Goal: Information Seeking & Learning: Learn about a topic

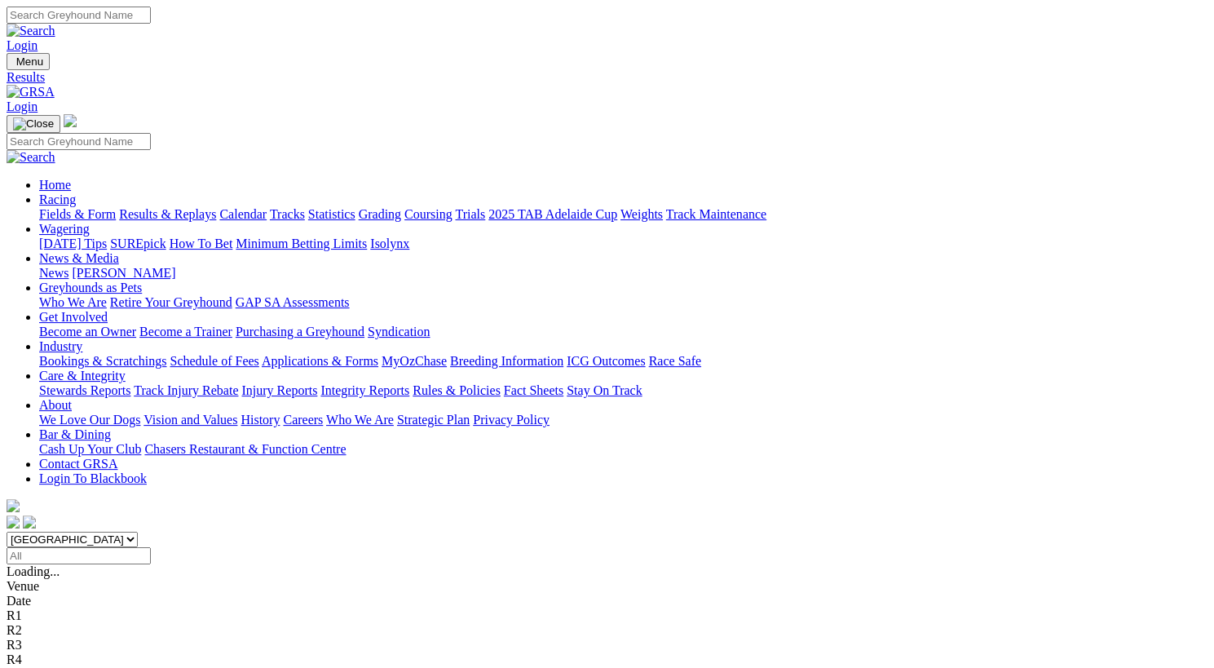
click at [68, 207] on link "Fields & Form" at bounding box center [77, 214] width 77 height 14
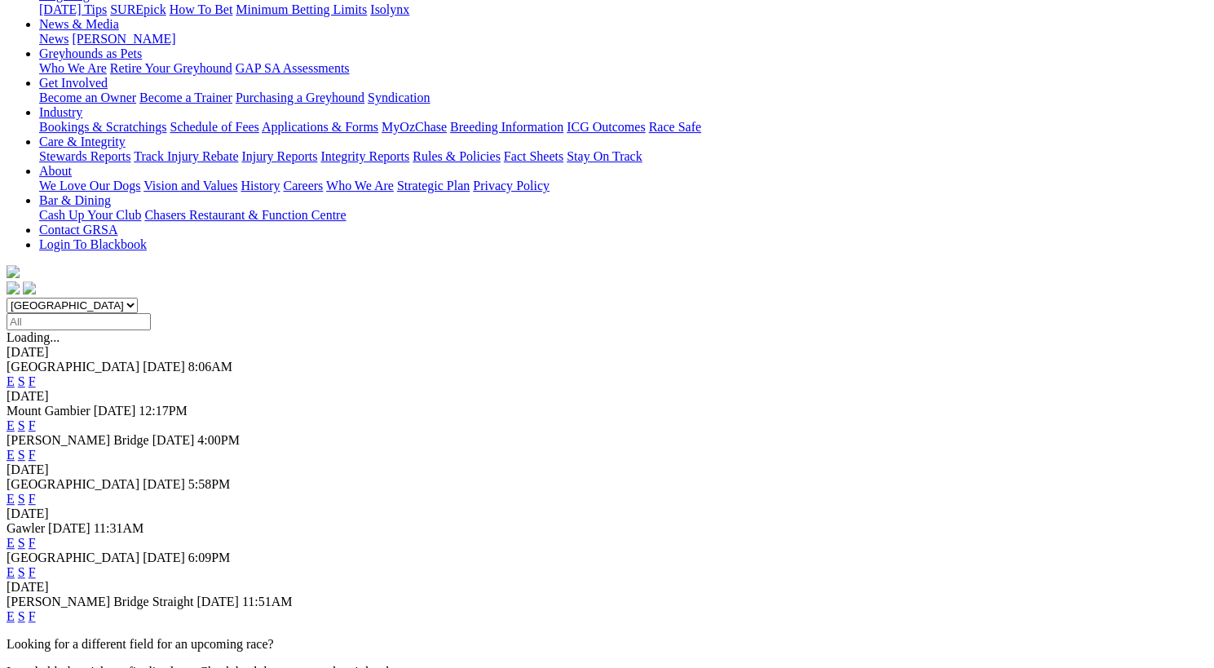
scroll to position [235, 0]
click at [36, 417] on link "F" at bounding box center [32, 424] width 7 height 14
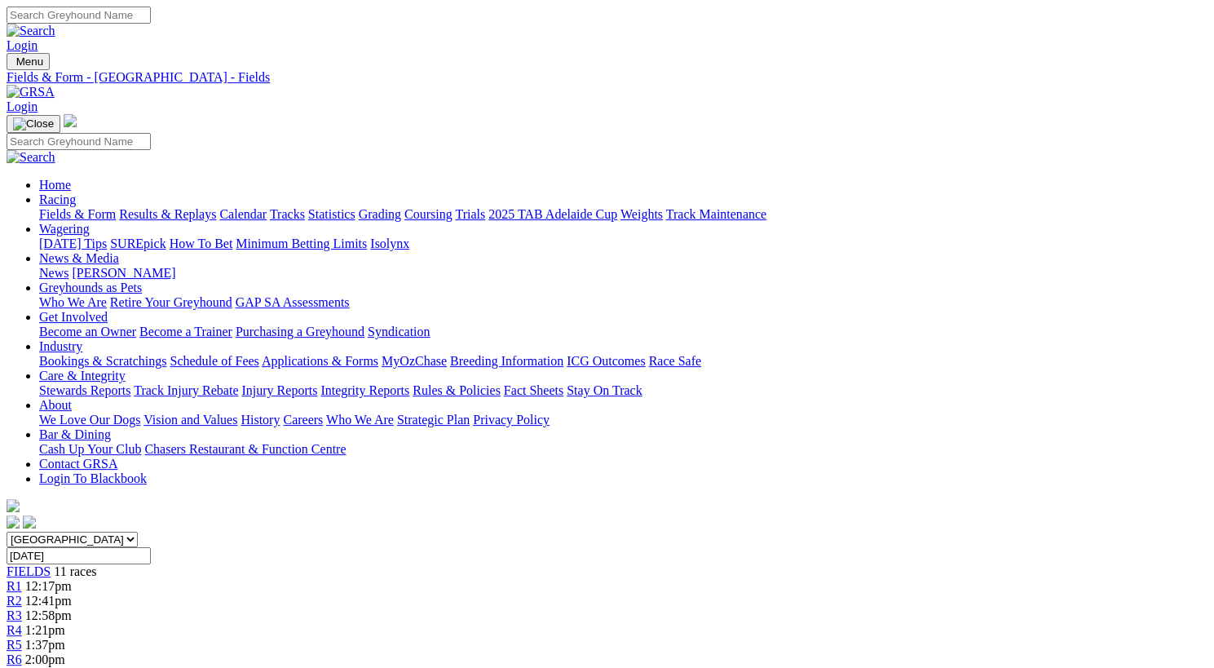
click at [22, 579] on span "R1" at bounding box center [14, 586] width 15 height 14
click at [96, 564] on span "11 races" at bounding box center [75, 571] width 42 height 14
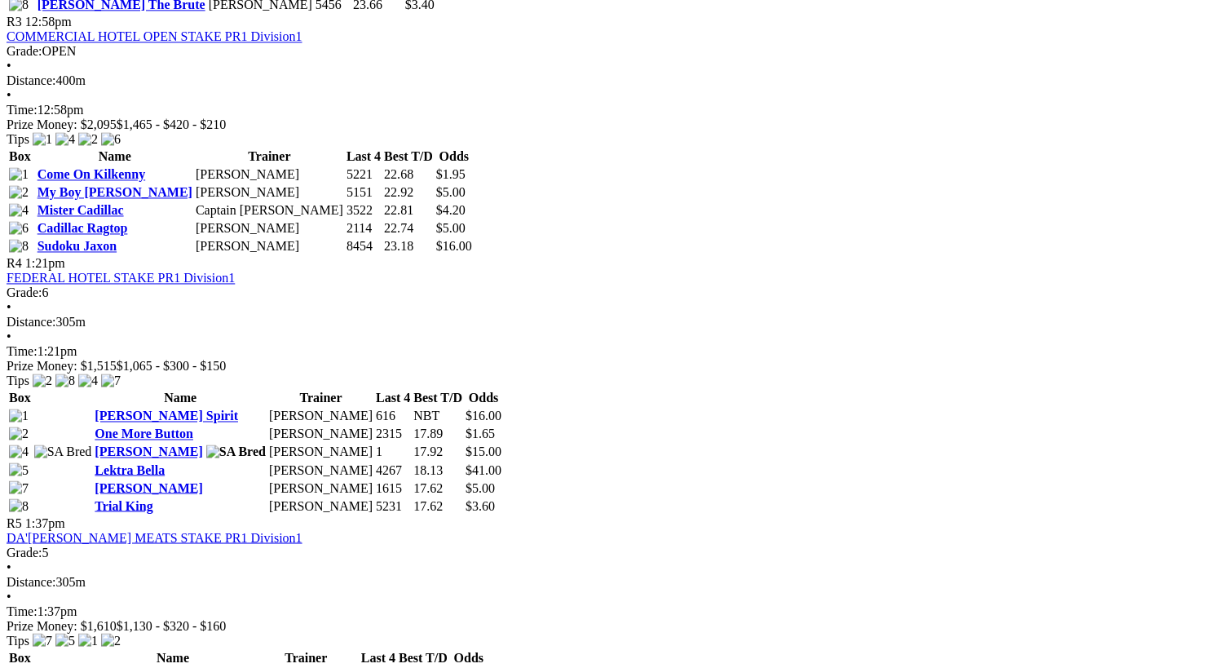
scroll to position [1351, 0]
